Goal: Task Accomplishment & Management: Use online tool/utility

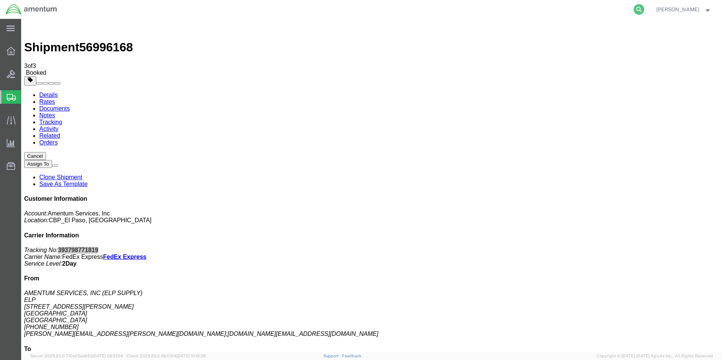
click at [644, 9] on icon at bounding box center [638, 9] width 11 height 11
paste input "393271341138"
type input "393271341138"
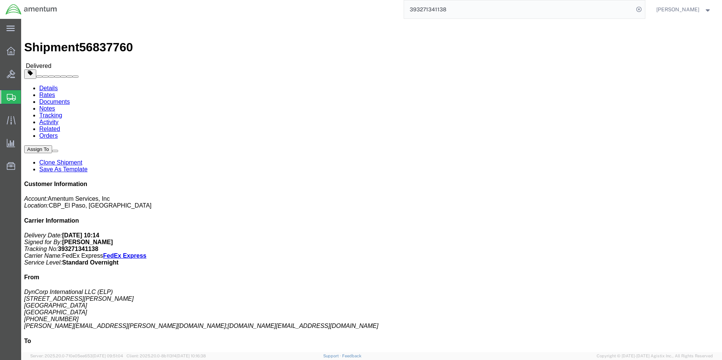
click link "Clone Shipment"
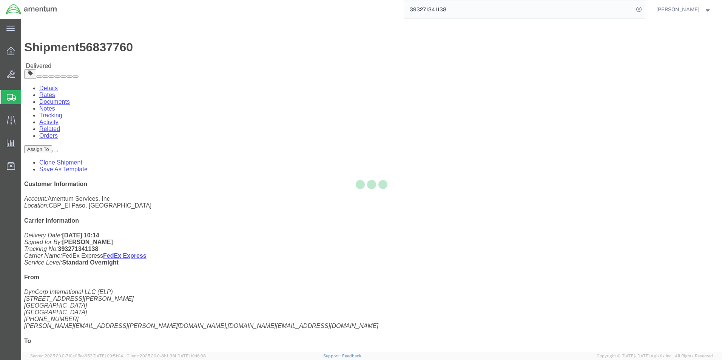
select select "49939"
select select "49917"
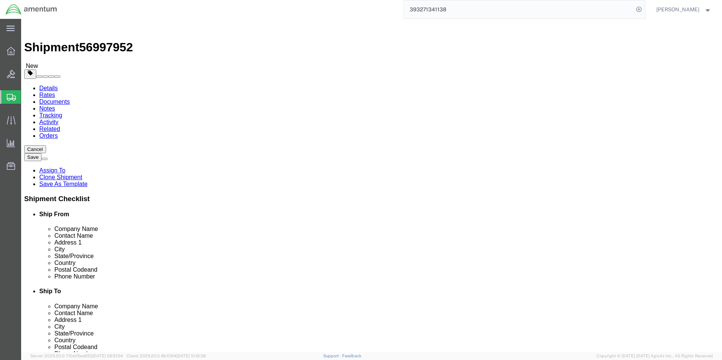
click input "[PERSON_NAME][EMAIL_ADDRESS][PERSON_NAME][DOMAIN_NAME];[PERSON_NAME][DOMAIN_NAM…"
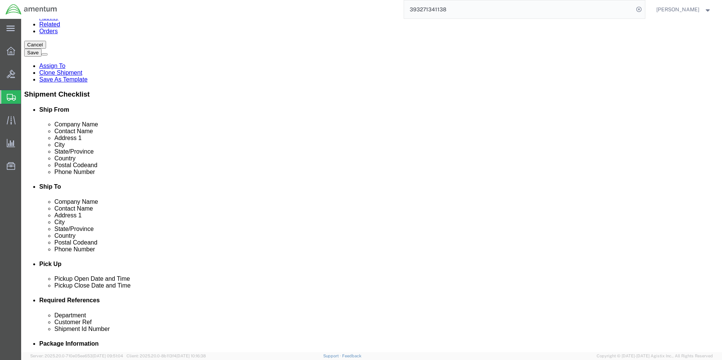
scroll to position [226, 0]
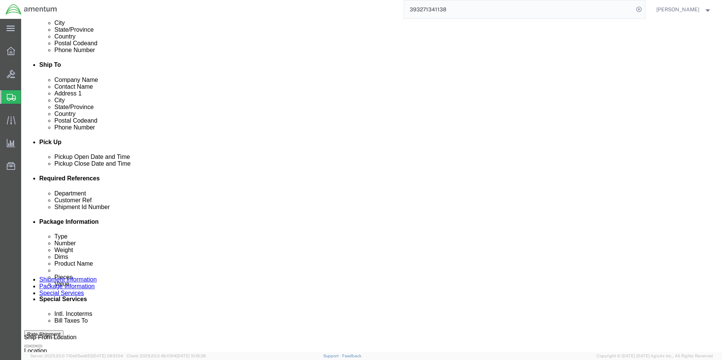
type input "[PERSON_NAME][EMAIL_ADDRESS][PERSON_NAME][DOMAIN_NAME]"
checkbox input "true"
drag, startPoint x: 308, startPoint y: 237, endPoint x: 273, endPoint y: 233, distance: 35.0
click div "Customer Ref NVG'S"
type input "[PERSON_NAME]"
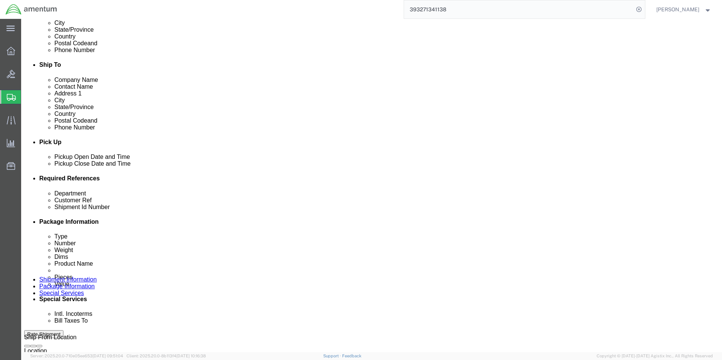
drag, startPoint x: 494, startPoint y: 237, endPoint x: 437, endPoint y: 239, distance: 57.0
click div "Shipment Id Number 681280/681281"
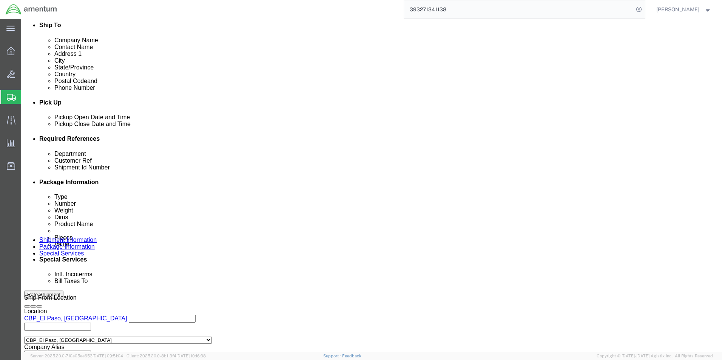
scroll to position [315, 0]
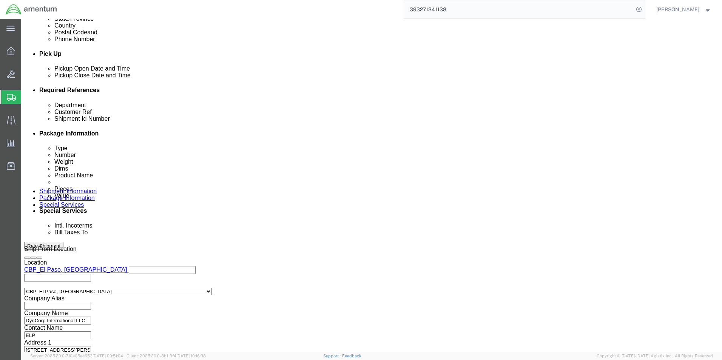
type input "SN:1036"
click button "Continue"
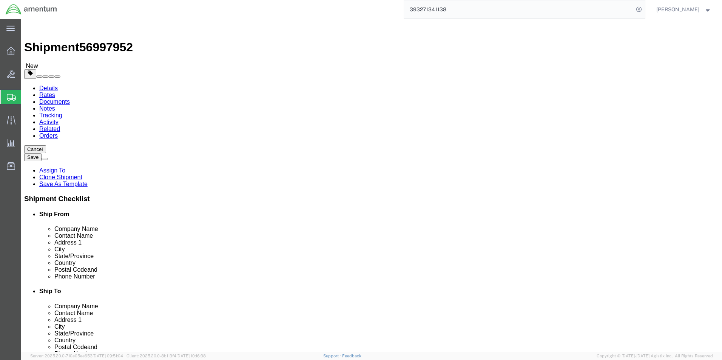
click input "24.00"
type input "16.00"
type input "121"
type input "2"
type input "12"
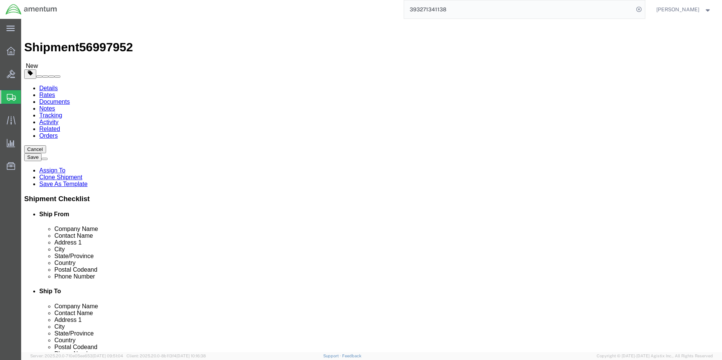
click input "121"
type input "10"
click input "6.80"
type input "26.80"
click dd "2.00 Each"
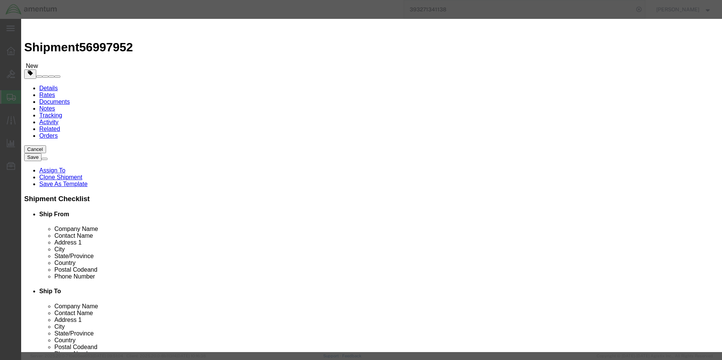
drag, startPoint x: 271, startPoint y: 58, endPoint x: 213, endPoint y: 60, distance: 57.4
click div "NVG GOGGLES"
click div "Commodity library"
drag, startPoint x: 159, startPoint y: 53, endPoint x: 199, endPoint y: 54, distance: 39.6
click div "Product Name [PERSON_NAME]"
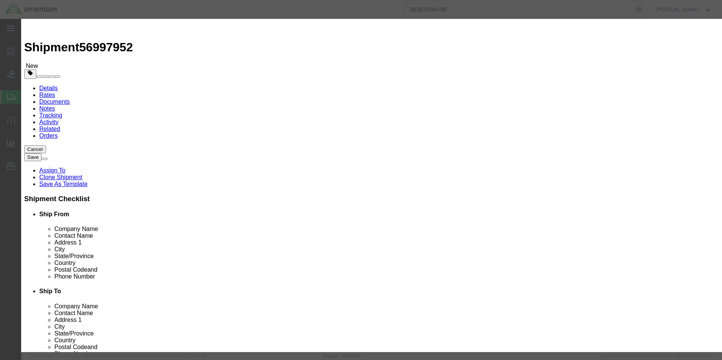
drag, startPoint x: 229, startPoint y: 55, endPoint x: 233, endPoint y: 58, distance: 5.1
click input "AV 20/20"
type input "AVN 20/20"
click input "2.00"
type input "1.00"
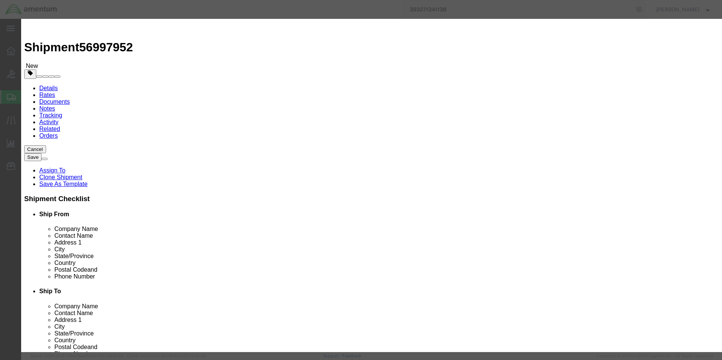
type input "5000"
click h3 "Edit content"
click button "Save & Close"
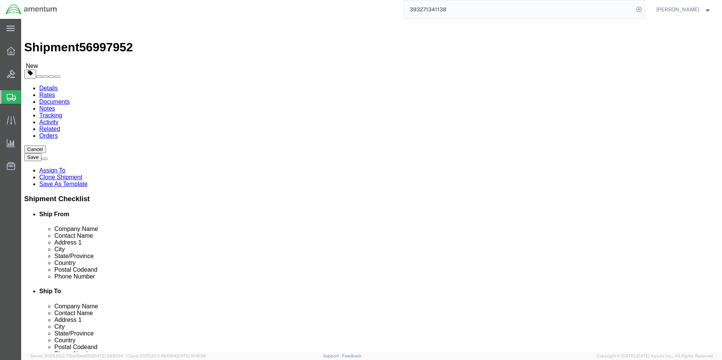
click button "Continue"
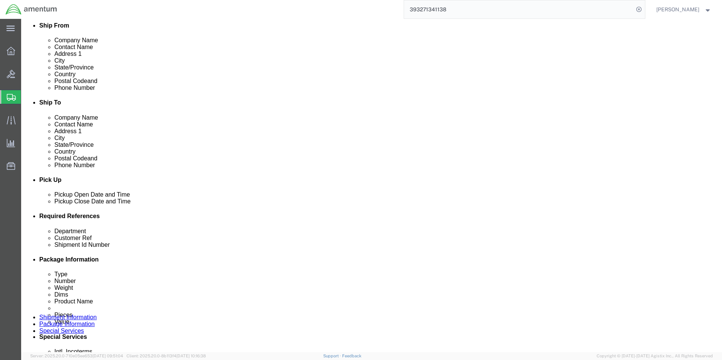
scroll to position [1, 0]
type input "6118.04.03"
click button "Rate Shipment"
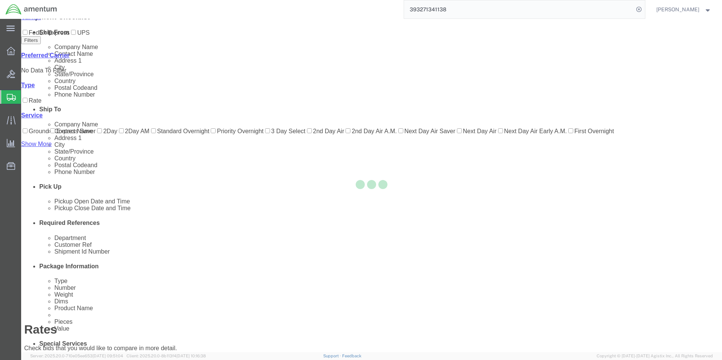
scroll to position [16, 0]
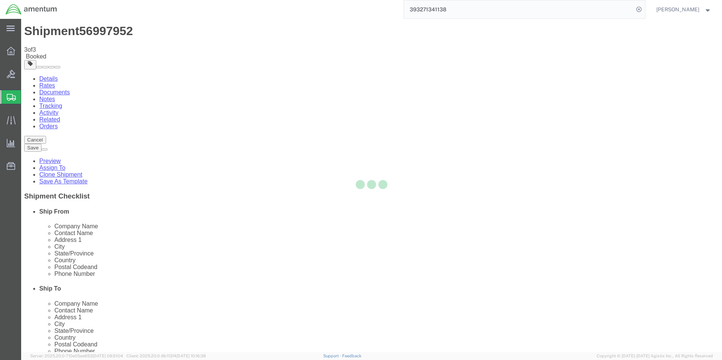
scroll to position [0, 0]
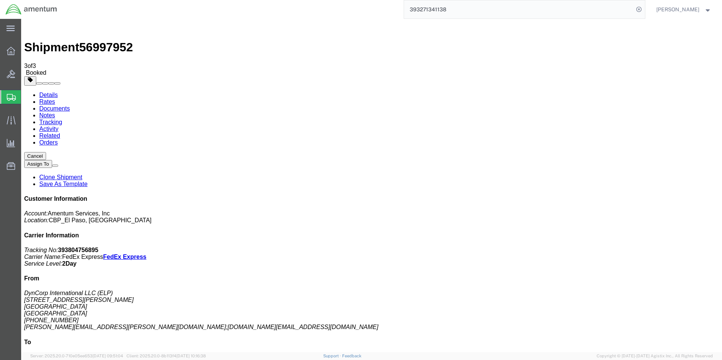
drag, startPoint x: 654, startPoint y: 114, endPoint x: 617, endPoint y: 118, distance: 37.6
click at [617, 247] on p "Tracking No: 393804756895 Carrier Name: FedEx Express FedEx Express Service Lev…" at bounding box center [371, 257] width 694 height 20
copy b "393804756895"
